Goal: Answer question/provide support

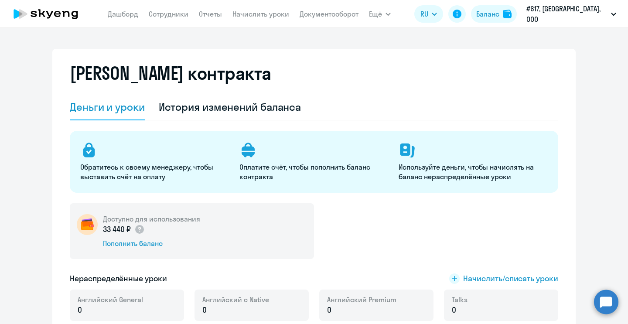
select select "english_adult_not_native_speaker"
click at [604, 301] on circle at bounding box center [606, 301] width 24 height 24
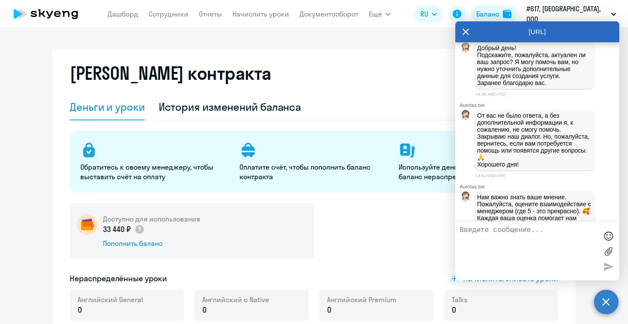
scroll to position [10757, 0]
drag, startPoint x: 576, startPoint y: 172, endPoint x: 470, endPoint y: 138, distance: 111.3
copy p "[PERSON_NAME] сообщала вам, что он прошел вводный урок [DATE], получил уровень …"
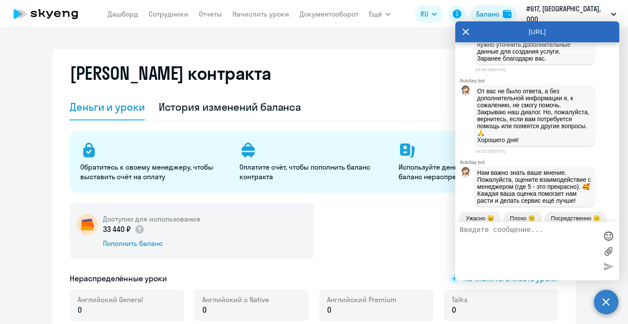
scroll to position [10777, 0]
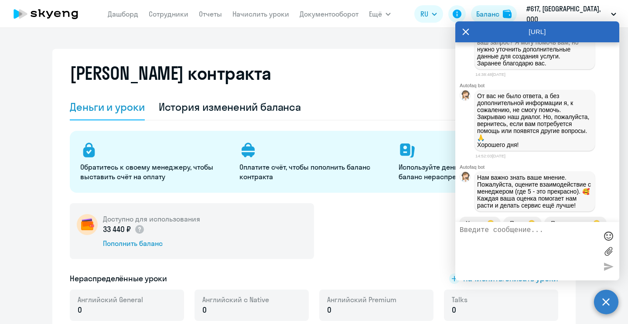
drag, startPoint x: 578, startPoint y: 150, endPoint x: 471, endPoint y: 124, distance: 110.0
copy p "[PERSON_NAME] сообщала вам, что он прошел вводный урок [DATE], получил уровень …"
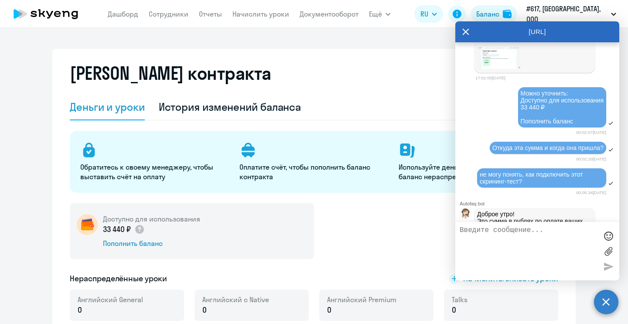
scroll to position [10433, 0]
drag, startPoint x: 499, startPoint y: 85, endPoint x: 531, endPoint y: 100, distance: 35.5
copy p "получил уровень Intermediate. Занимается с носителем на уровне Upper-Intermedia…"
